Goal: Information Seeking & Learning: Learn about a topic

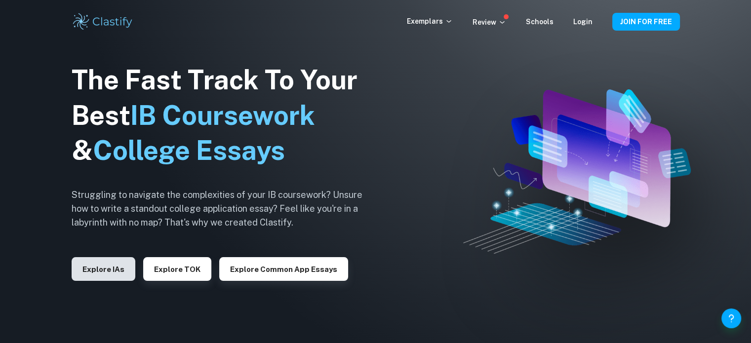
click at [94, 273] on button "Explore IAs" at bounding box center [104, 269] width 64 height 24
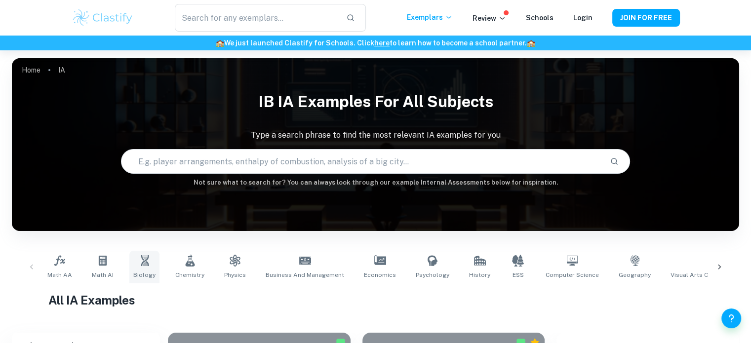
click at [143, 269] on link "Biology" at bounding box center [144, 267] width 30 height 33
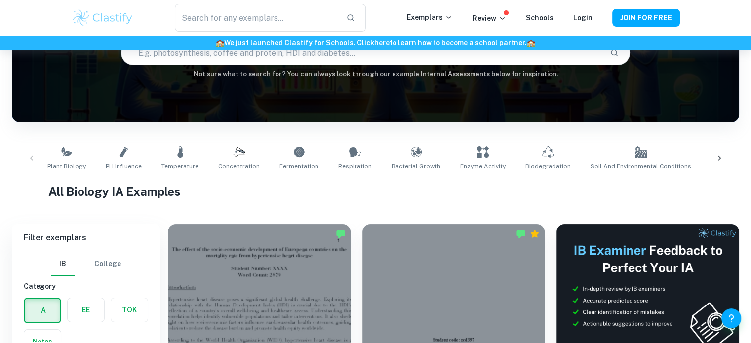
scroll to position [115, 0]
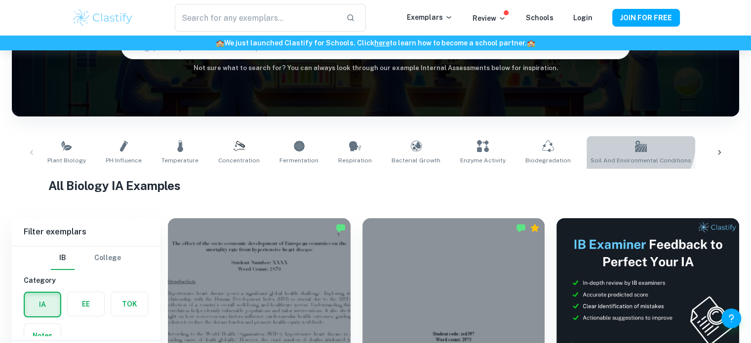
click at [605, 142] on link "Soil and Environmental Conditions" at bounding box center [641, 152] width 109 height 33
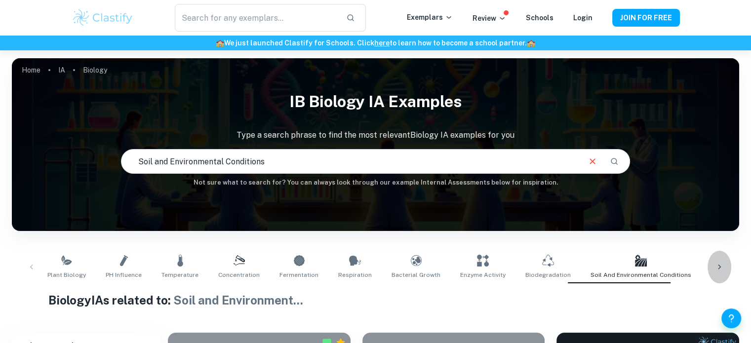
click at [719, 260] on div at bounding box center [720, 267] width 24 height 33
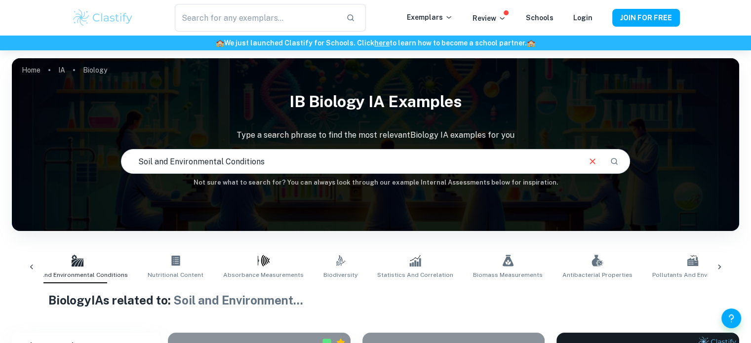
scroll to position [0, 582]
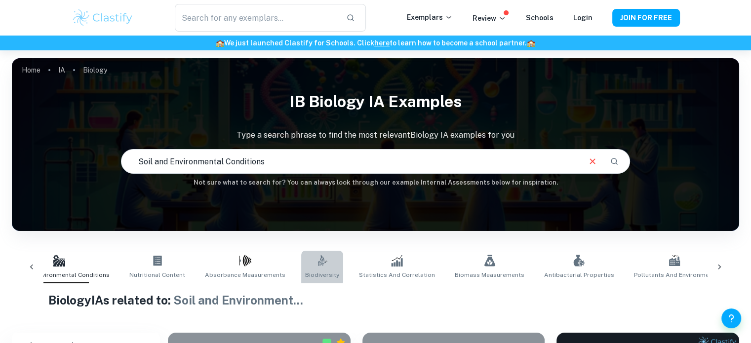
click at [301, 263] on link ".biodiversity_svg__aa6b3b50-48e0-424a-ba62-957e11230d50{fill:none;stroke:#000;s…" at bounding box center [322, 267] width 42 height 33
type input "Biodiversity"
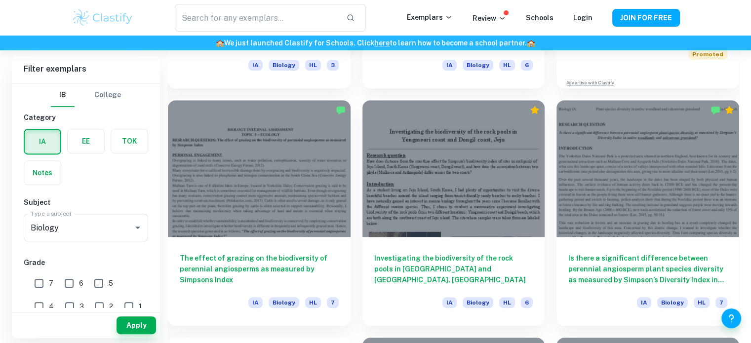
scroll to position [472, 0]
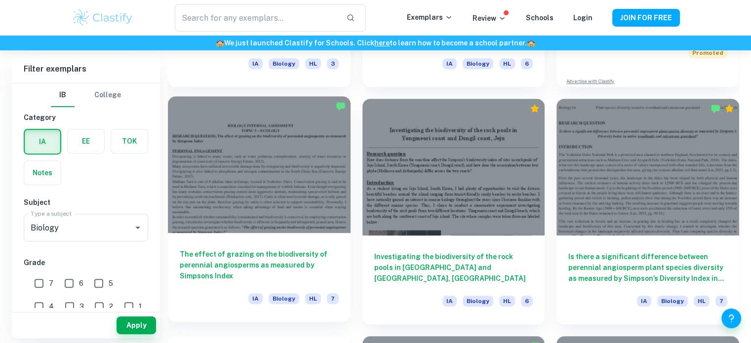
click at [333, 256] on h6 "The effect of grazing on the biodiversity of perennial angiosperms as measured …" at bounding box center [259, 265] width 159 height 33
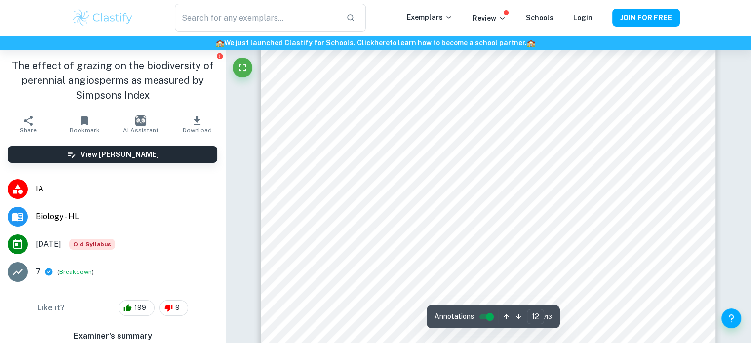
scroll to position [7410, 0]
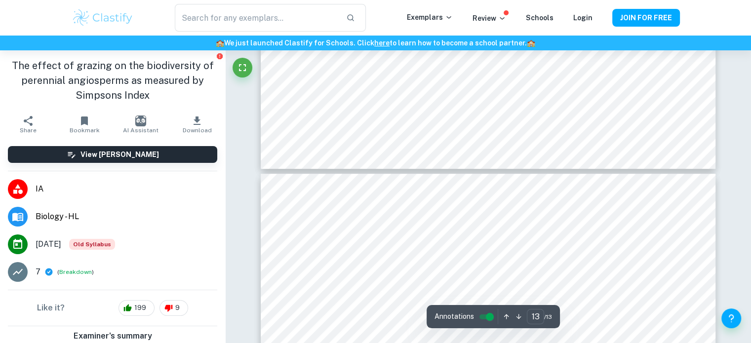
type input "12"
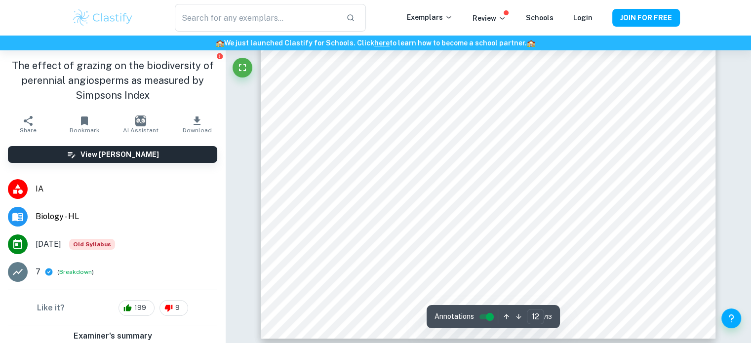
scroll to position [7860, 0]
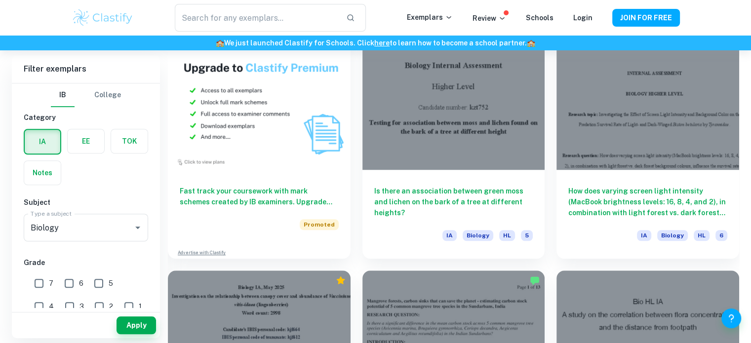
scroll to position [776, 0]
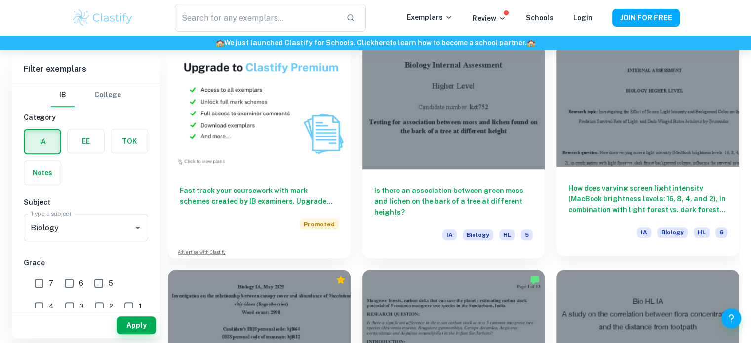
click at [690, 203] on h6 "How does varying screen light intensity (MacBook brightness levels: 16, 8, 4, a…" at bounding box center [647, 199] width 159 height 33
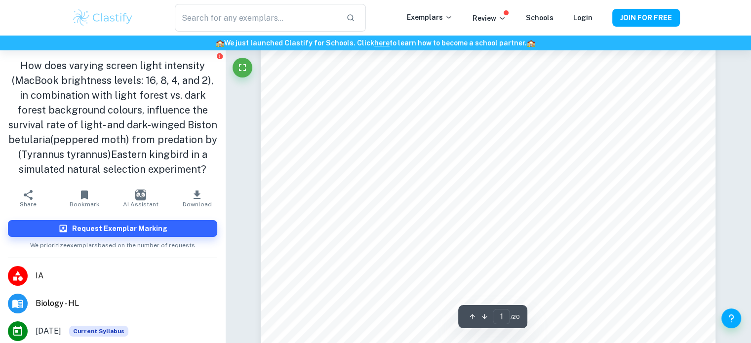
scroll to position [97, 0]
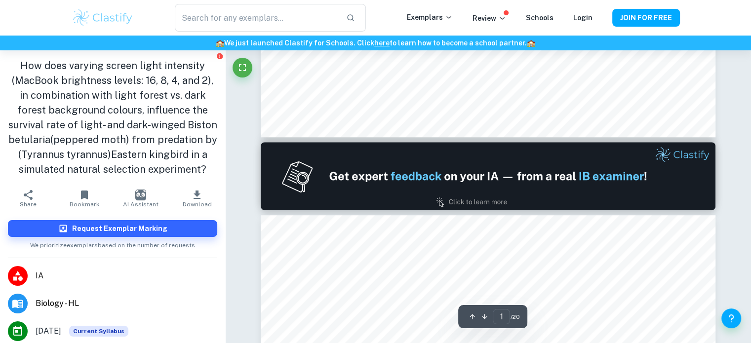
type input "2"
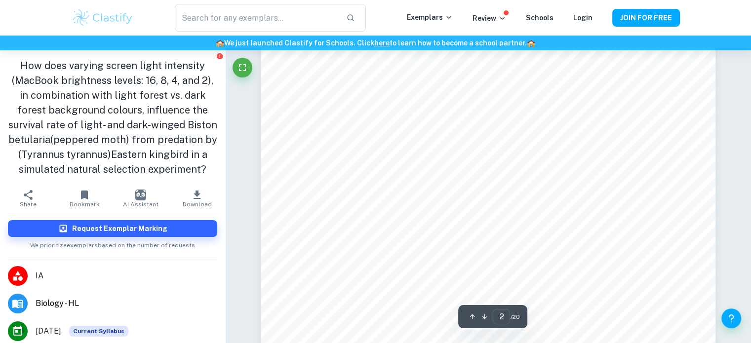
scroll to position [732, 0]
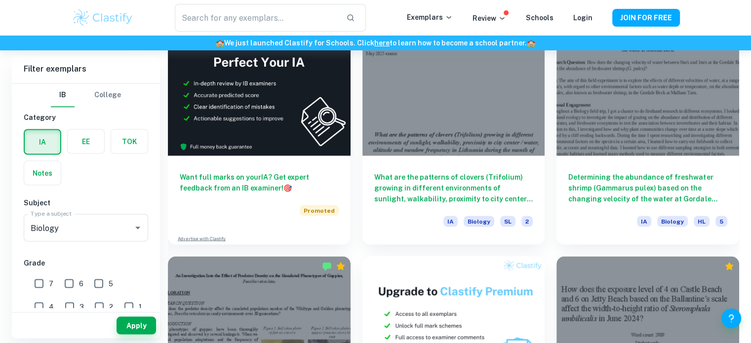
scroll to position [1738, 0]
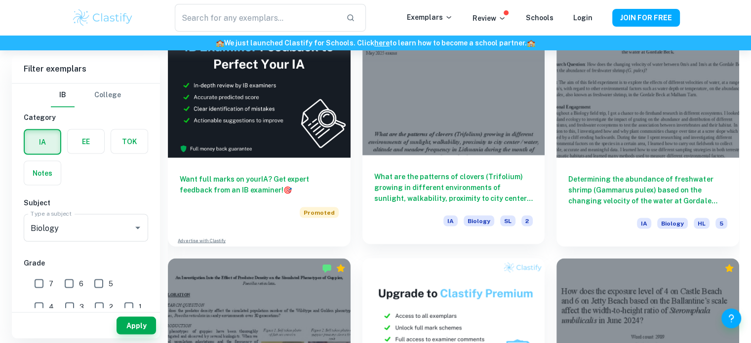
click at [390, 186] on h6 "What are the patterns of clovers (Trifolium) growing in different environments …" at bounding box center [453, 187] width 159 height 33
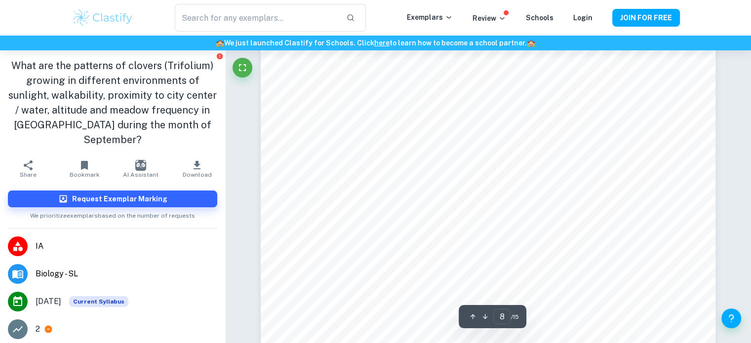
scroll to position [4363, 0]
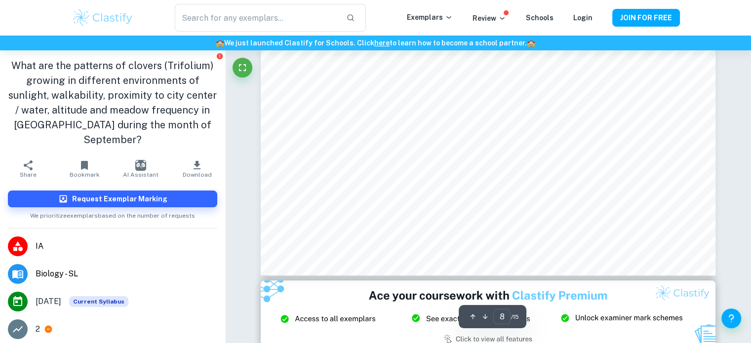
type input "9"
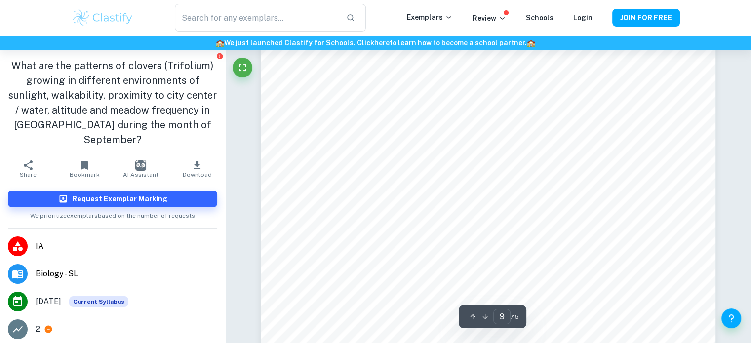
scroll to position [5210, 0]
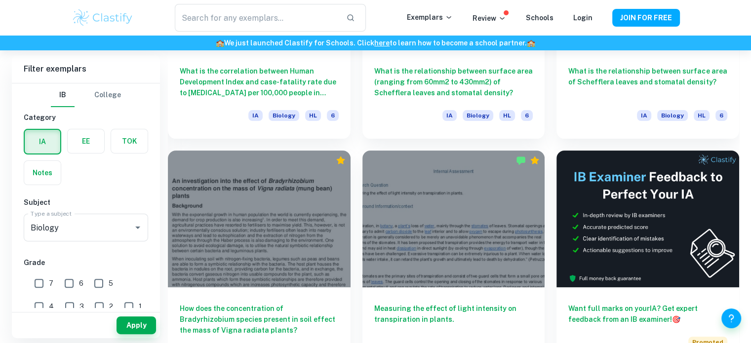
scroll to position [4121, 0]
